Goal: Task Accomplishment & Management: Manage account settings

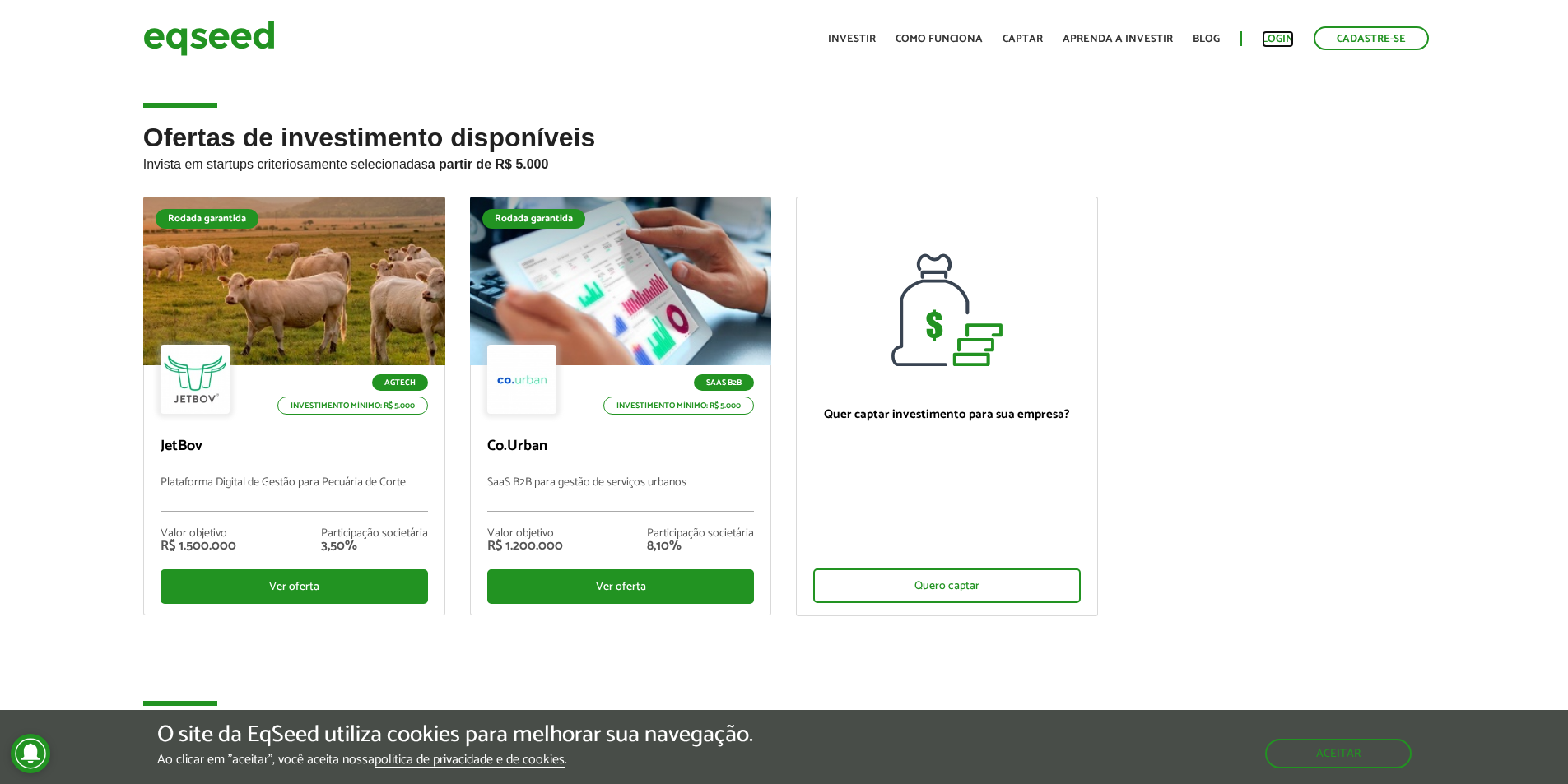
click at [1273, 45] on link "Login" at bounding box center [1277, 39] width 32 height 10
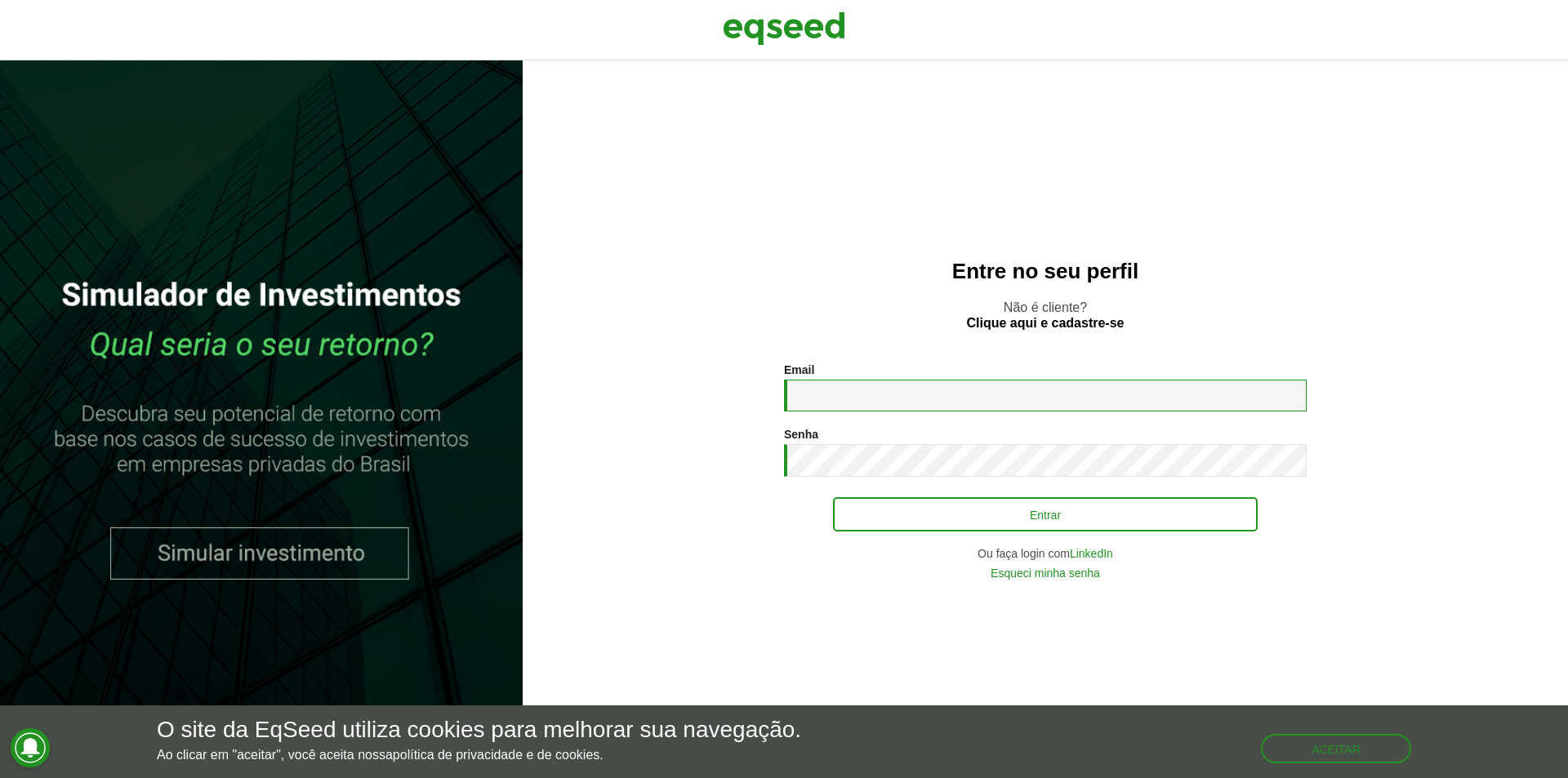
type input "**********"
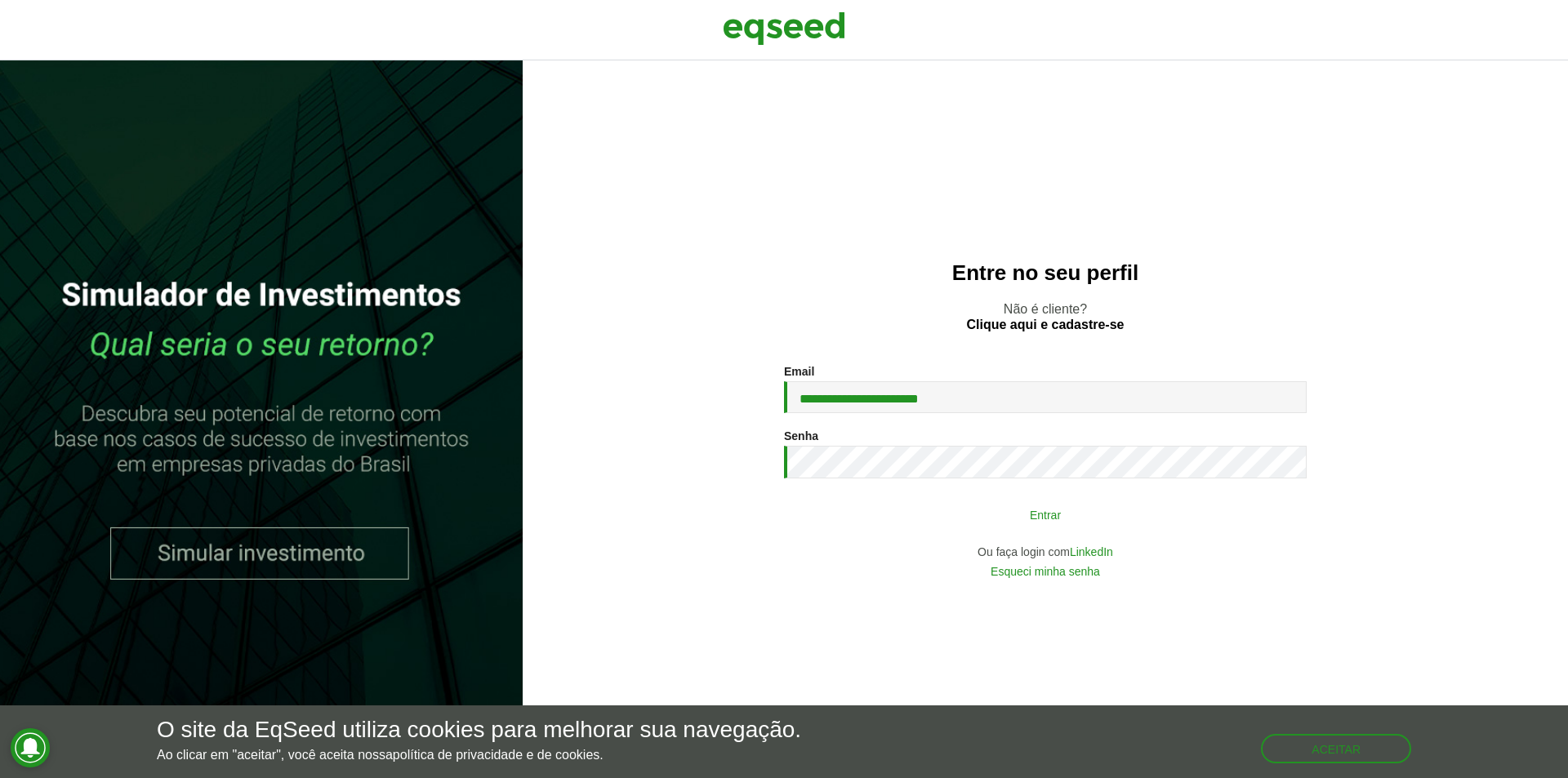
click at [993, 511] on button "Entrar" at bounding box center [1045, 514] width 425 height 31
